Goal: Information Seeking & Learning: Learn about a topic

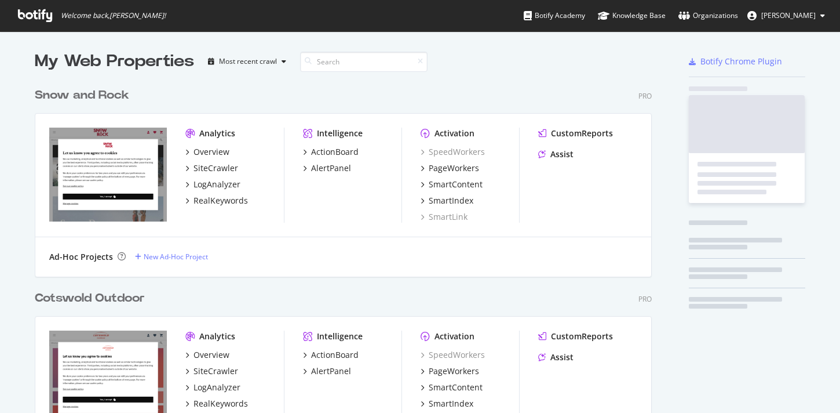
scroll to position [413, 840]
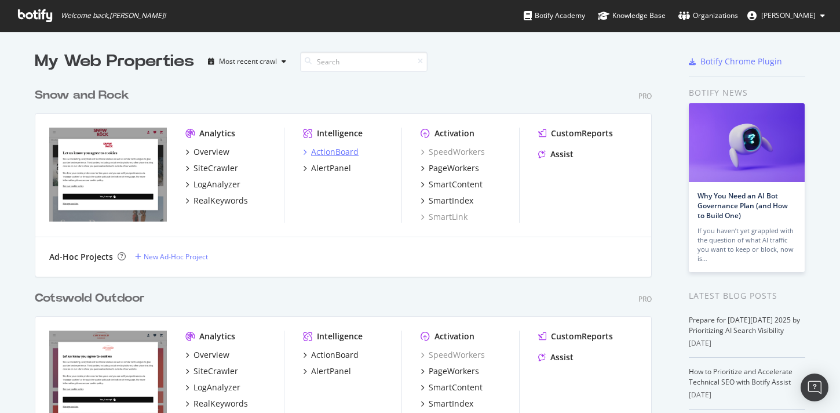
click at [337, 149] on div "ActionBoard" at bounding box center [335, 152] width 48 height 12
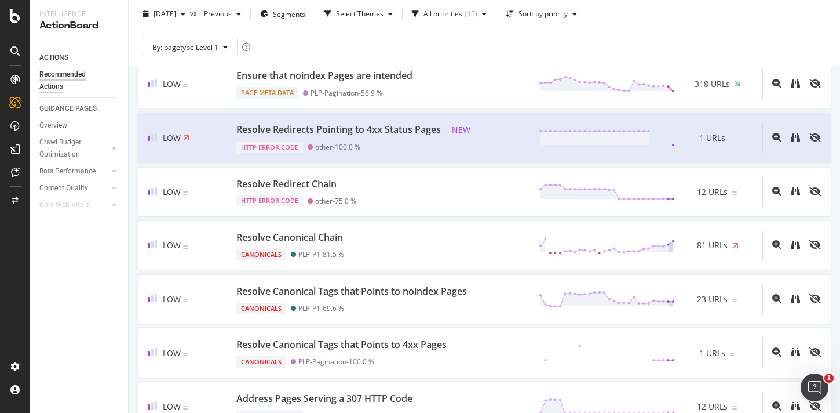
scroll to position [1828, 0]
